Goal: Find specific page/section: Find specific page/section

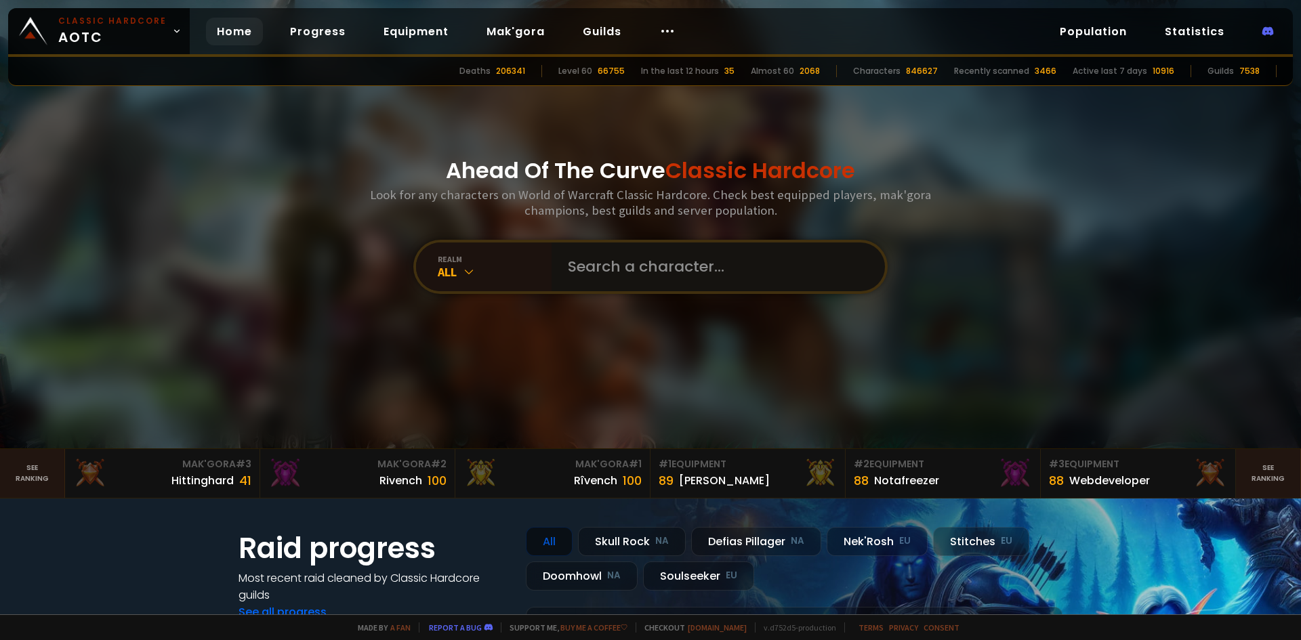
drag, startPoint x: 673, startPoint y: 282, endPoint x: 678, endPoint y: 273, distance: 10.0
click at [676, 277] on input "text" at bounding box center [714, 267] width 309 height 49
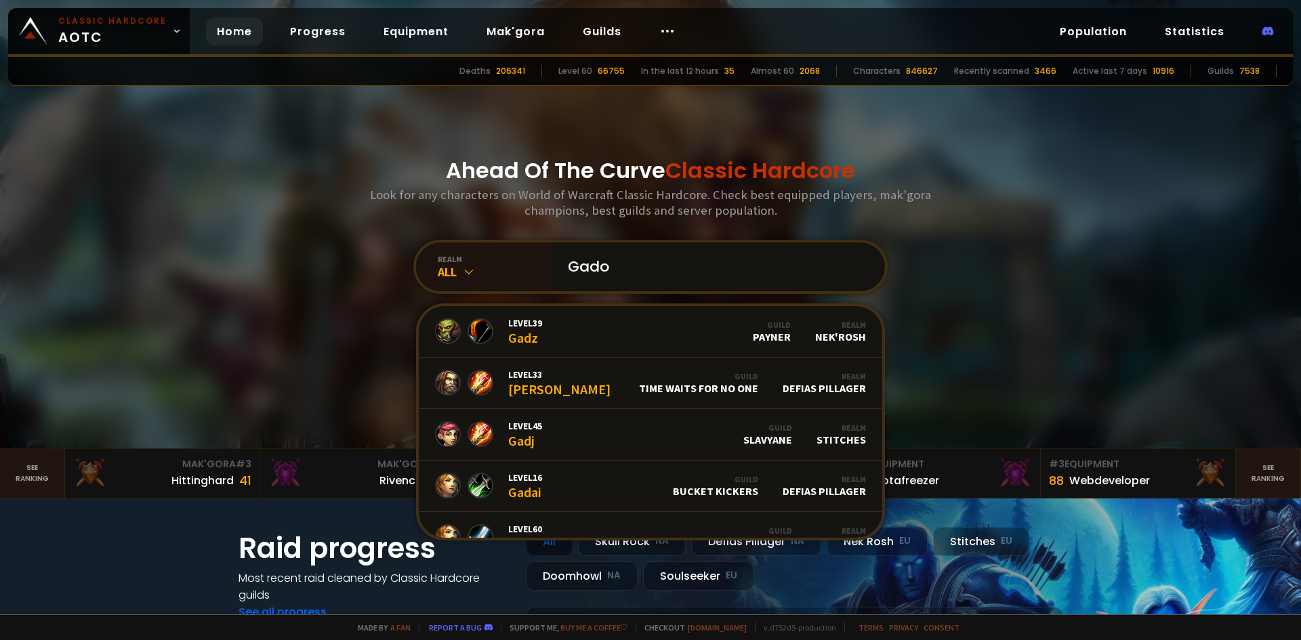
type input "Gadon"
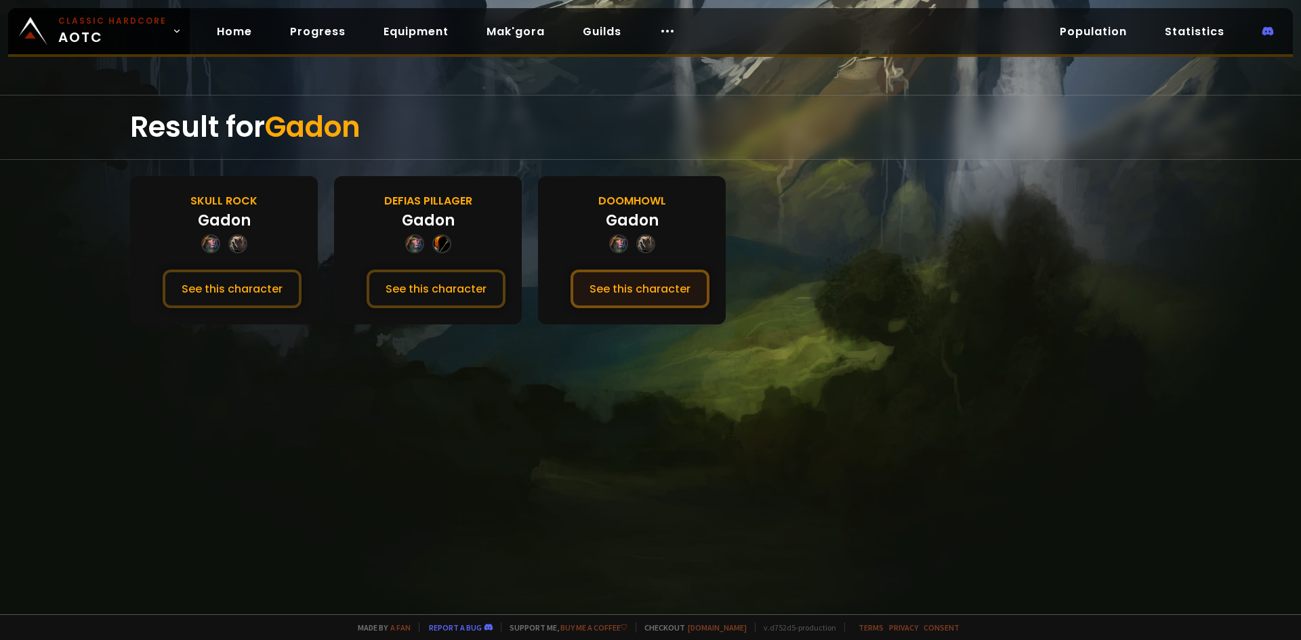
click at [640, 282] on button "See this character" at bounding box center [640, 289] width 139 height 39
